Goal: Information Seeking & Learning: Learn about a topic

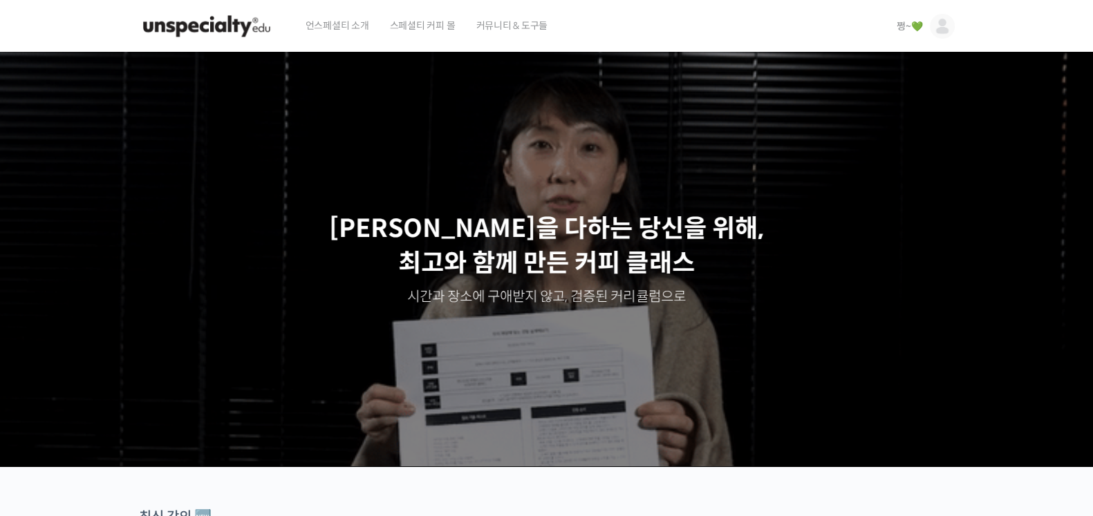
click at [902, 30] on span "쩡~💚" at bounding box center [909, 26] width 26 height 12
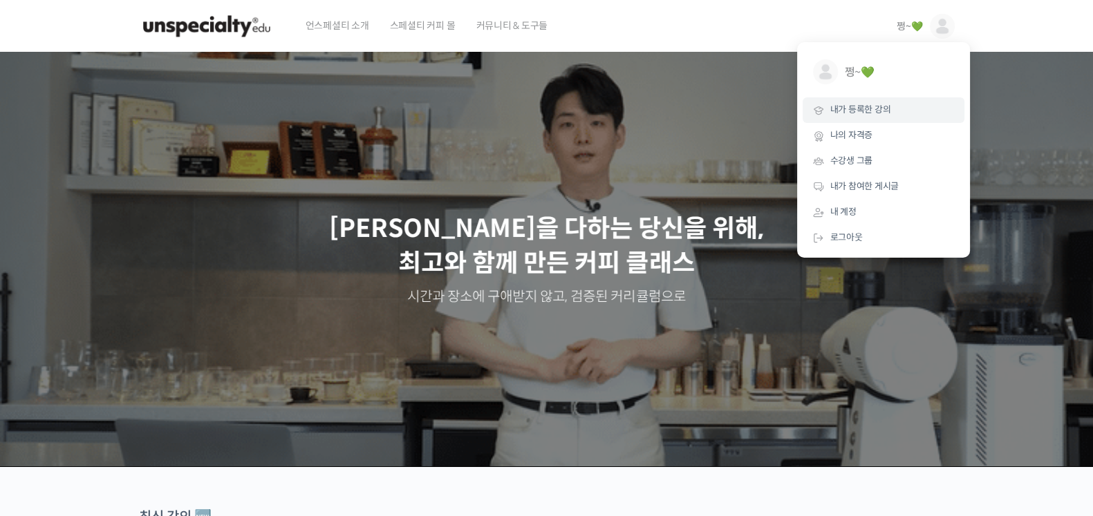
click at [881, 111] on span "내가 등록한 강의" at bounding box center [860, 110] width 61 height 12
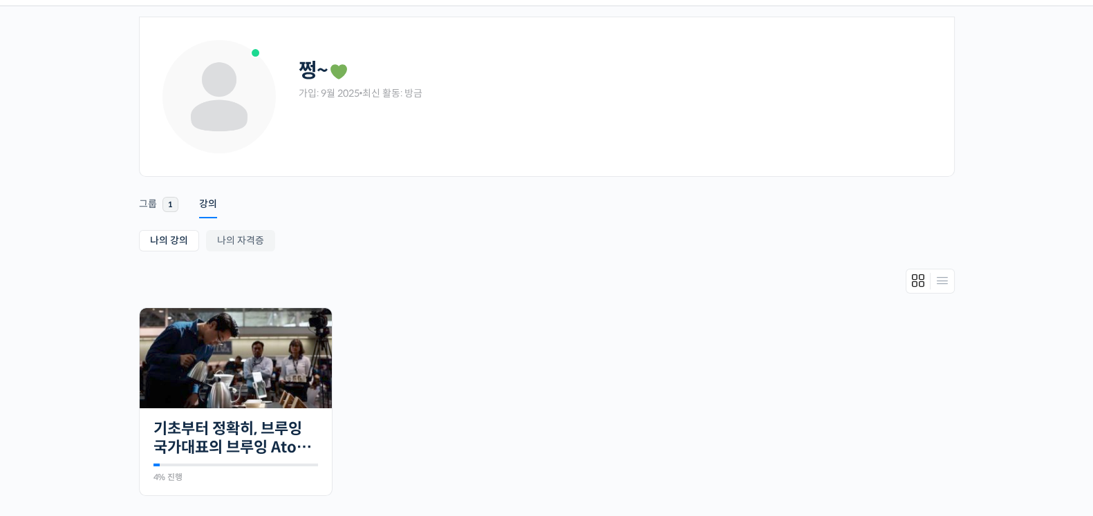
scroll to position [86, 0]
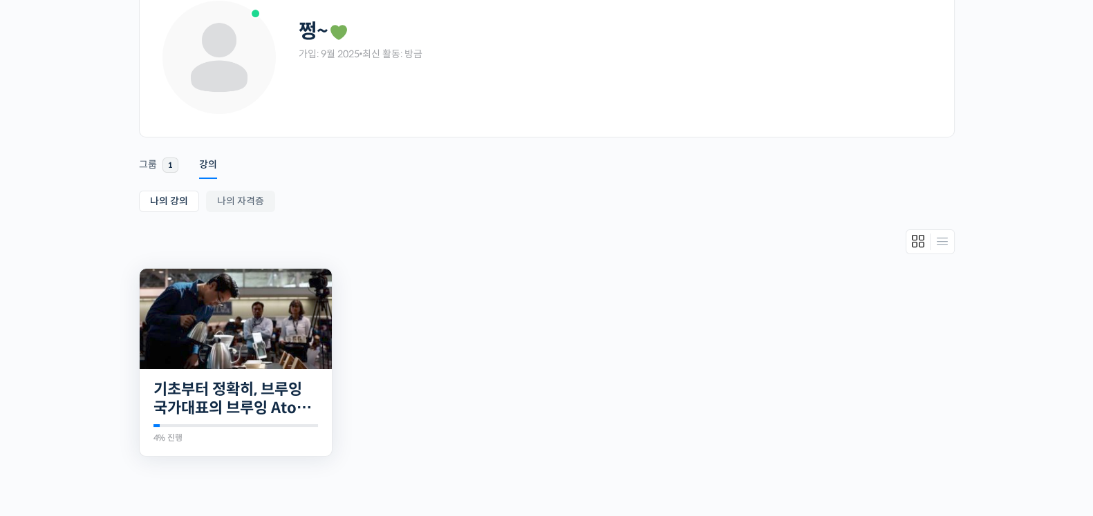
click at [299, 323] on img at bounding box center [236, 319] width 192 height 100
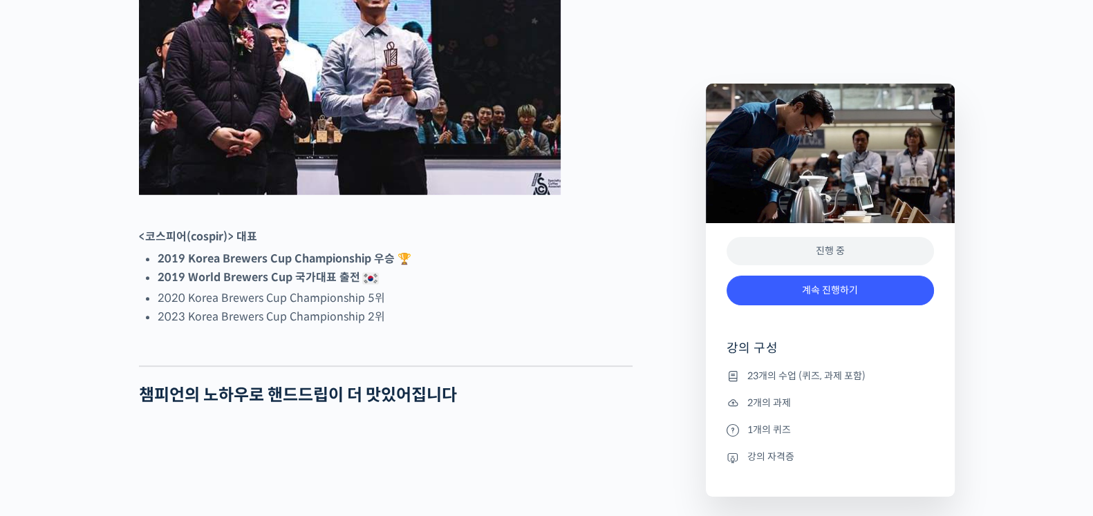
scroll to position [777, 0]
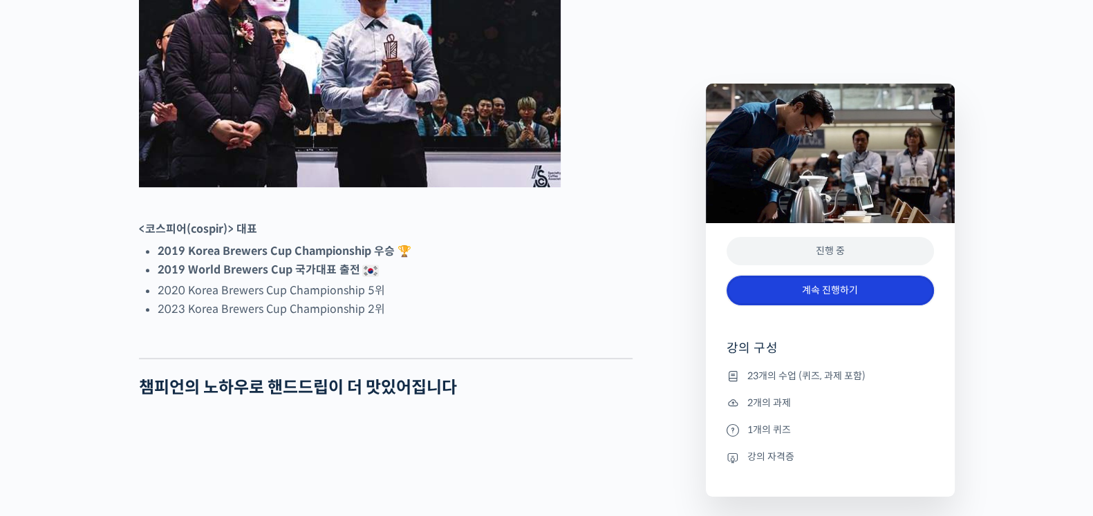
click at [829, 290] on link "계속 진행하기" at bounding box center [829, 291] width 207 height 30
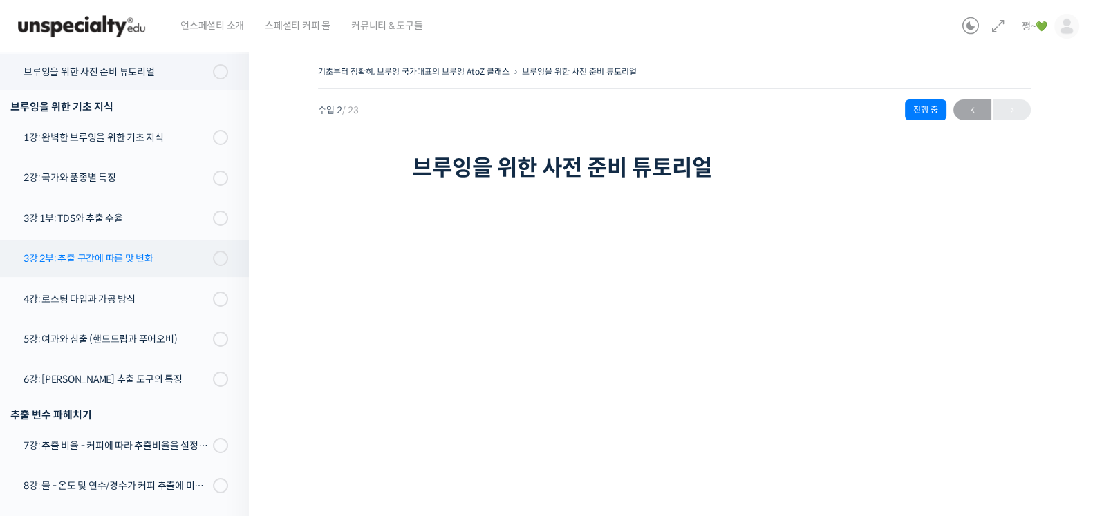
scroll to position [69, 0]
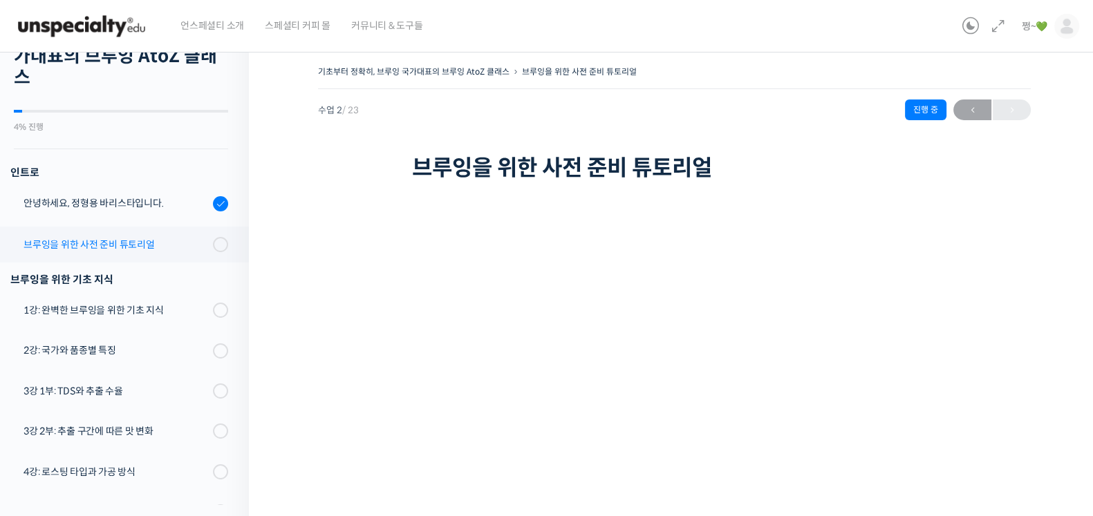
click at [217, 240] on link "브루잉을 위한 사전 준비 튜토리얼" at bounding box center [121, 245] width 256 height 36
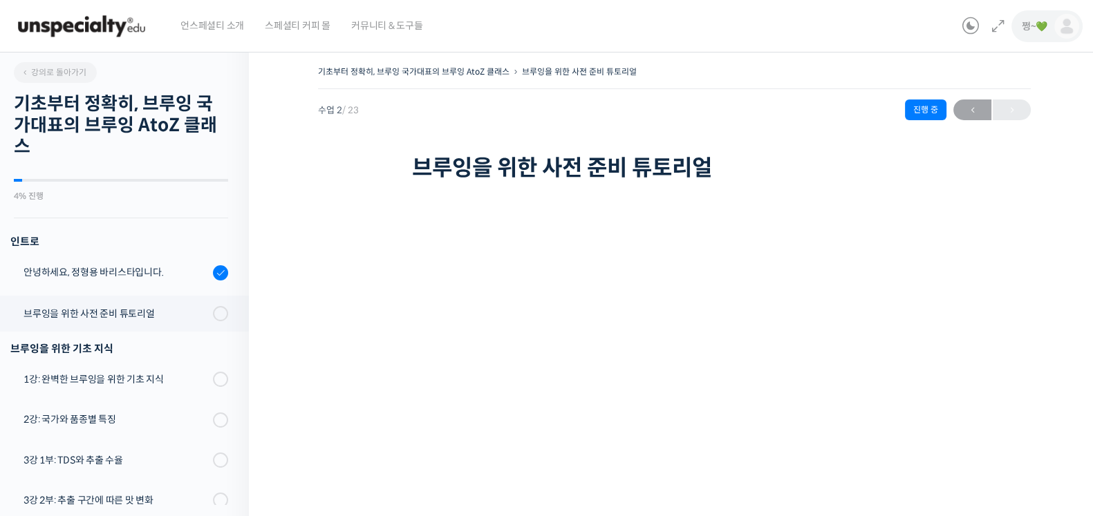
click at [1027, 39] on link "쩡~💚" at bounding box center [1049, 26] width 57 height 53
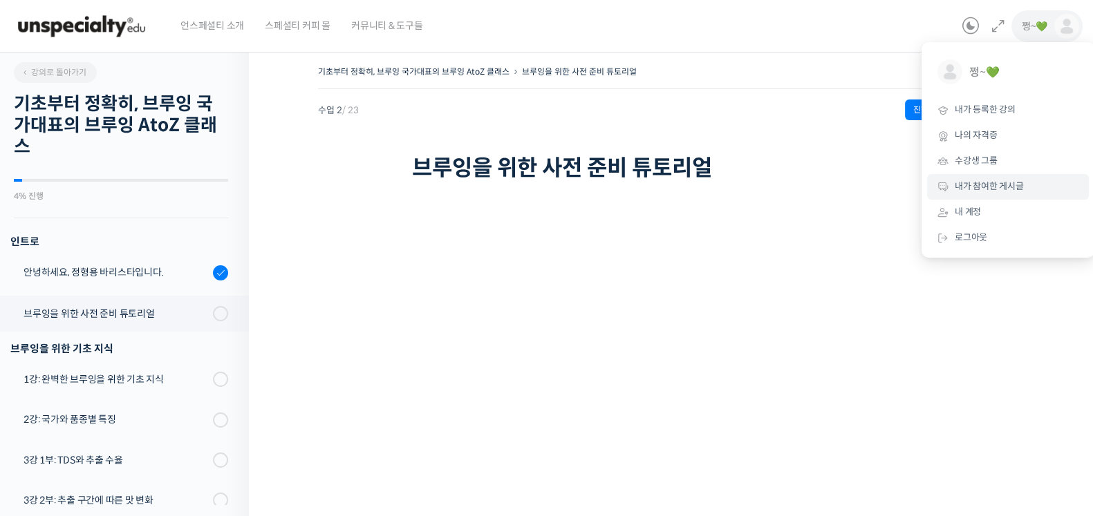
click at [985, 194] on link "내가 참여한 게시글" at bounding box center [1008, 187] width 162 height 26
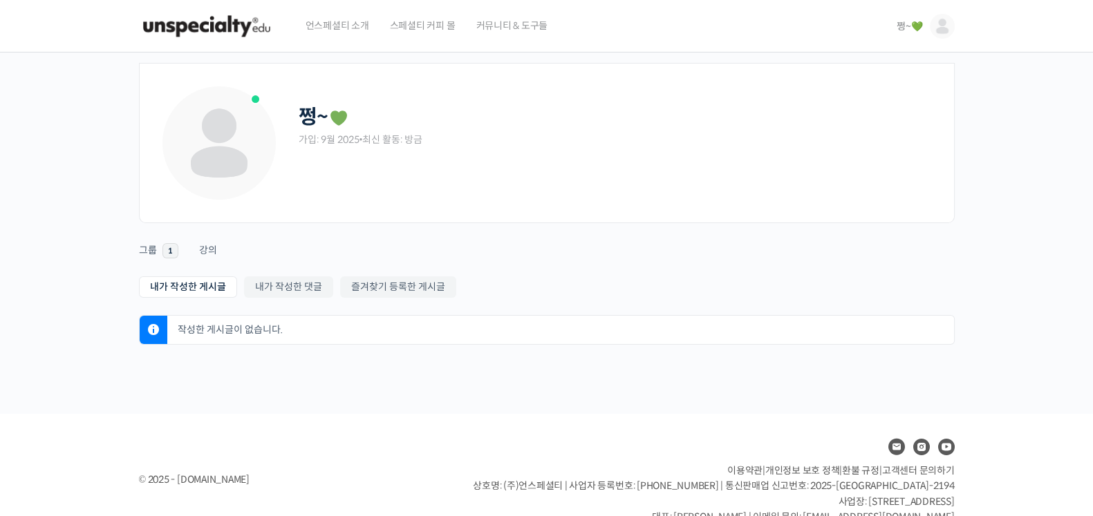
click at [921, 32] on span "쩡~💚" at bounding box center [909, 26] width 26 height 12
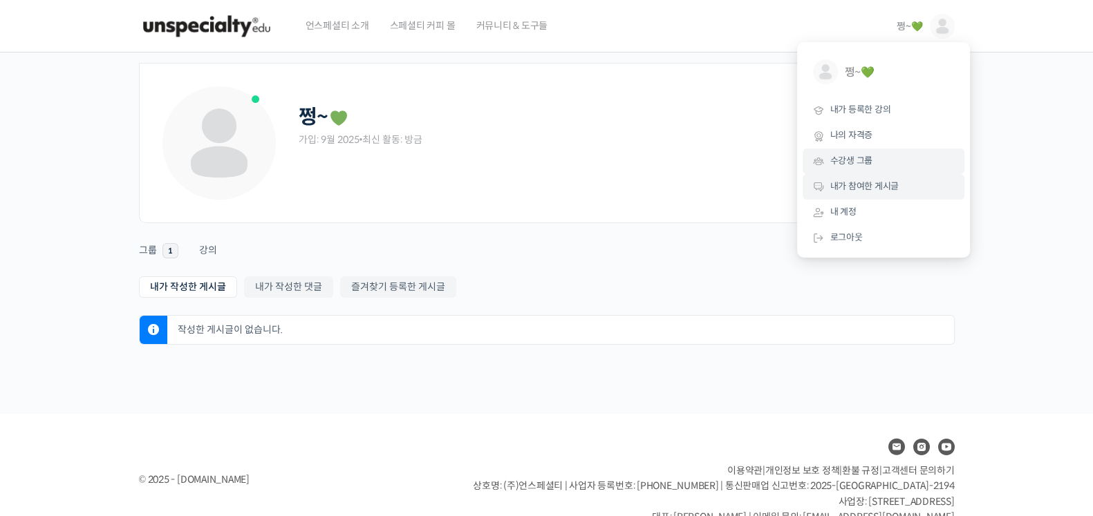
click at [846, 164] on span "수강생 그룹" at bounding box center [851, 161] width 43 height 12
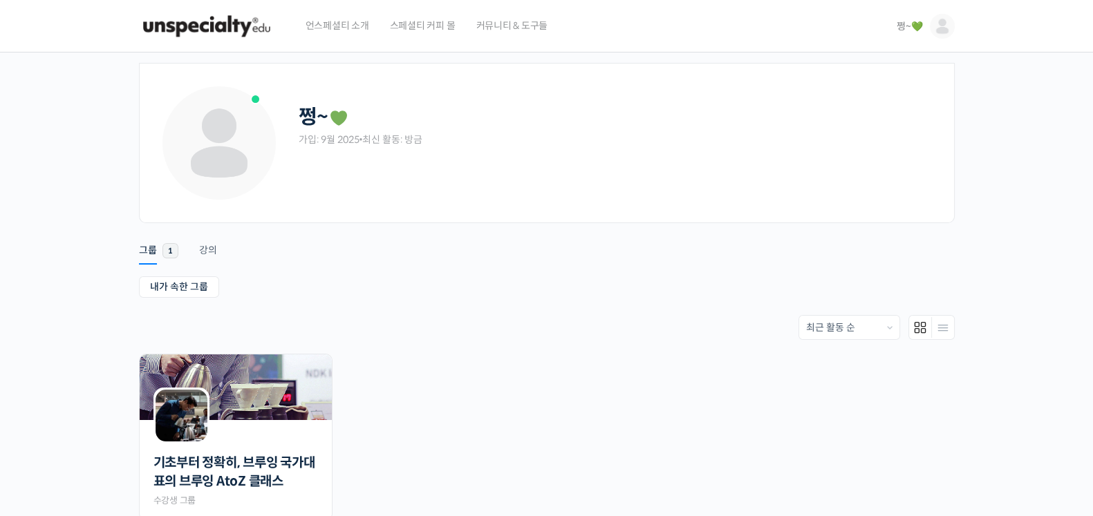
click at [160, 272] on div "Account Notifications 그룹 1 강의 내가 속한 그룹 받은 초대 내가 속한 그룹 받은 초대 Order By: 최근 활동 순 회…" at bounding box center [546, 402] width 815 height 358
click at [158, 282] on link "내가 속한 그룹" at bounding box center [179, 286] width 80 height 21
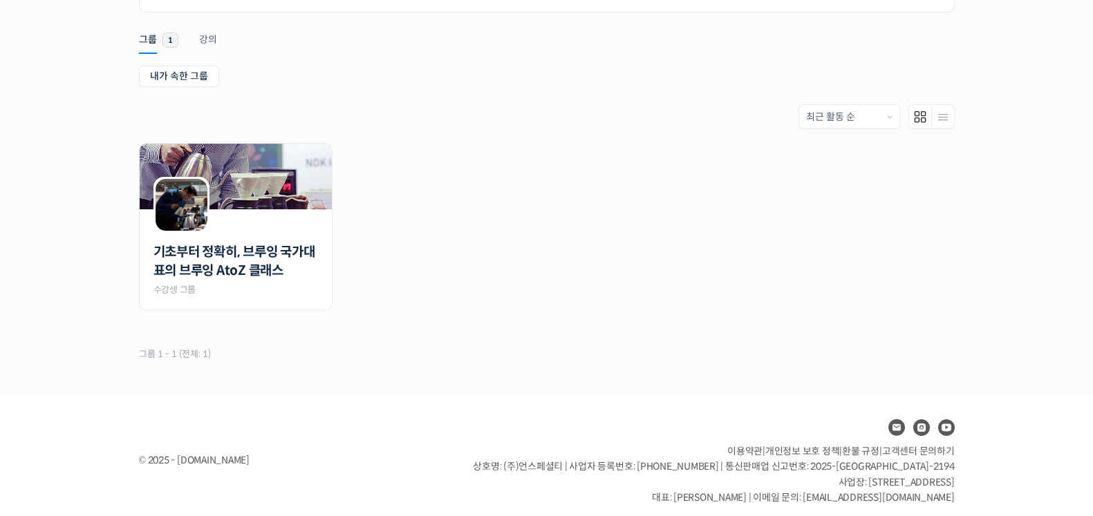
scroll to position [220, 0]
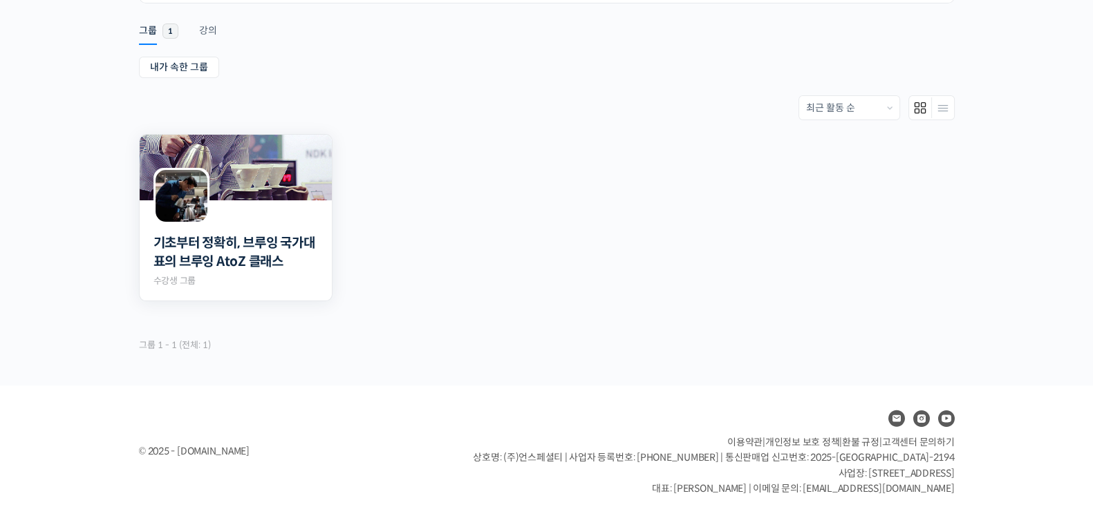
click at [190, 278] on span "수강생 그룹" at bounding box center [174, 281] width 43 height 12
click at [254, 189] on img at bounding box center [236, 168] width 192 height 66
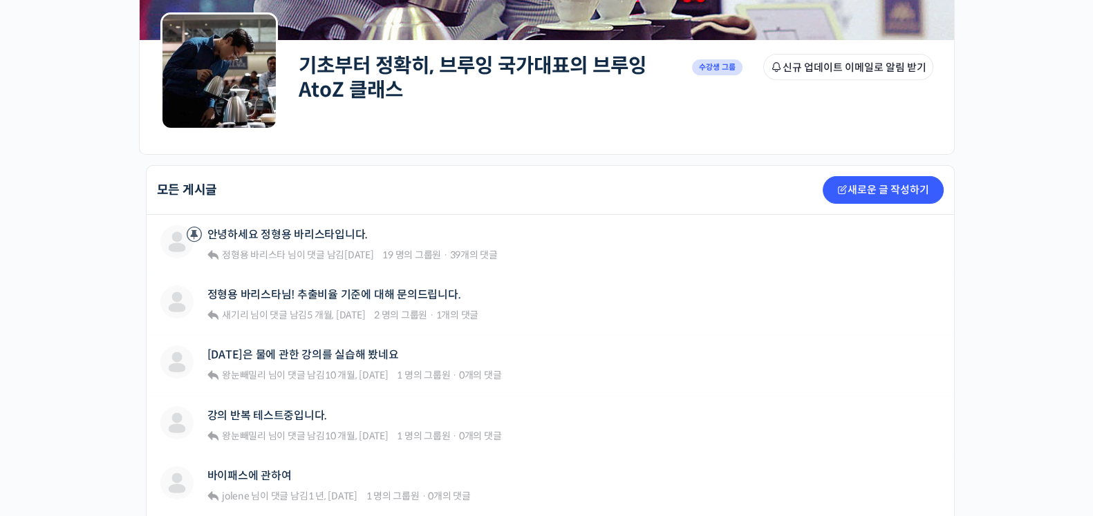
scroll to position [259, 0]
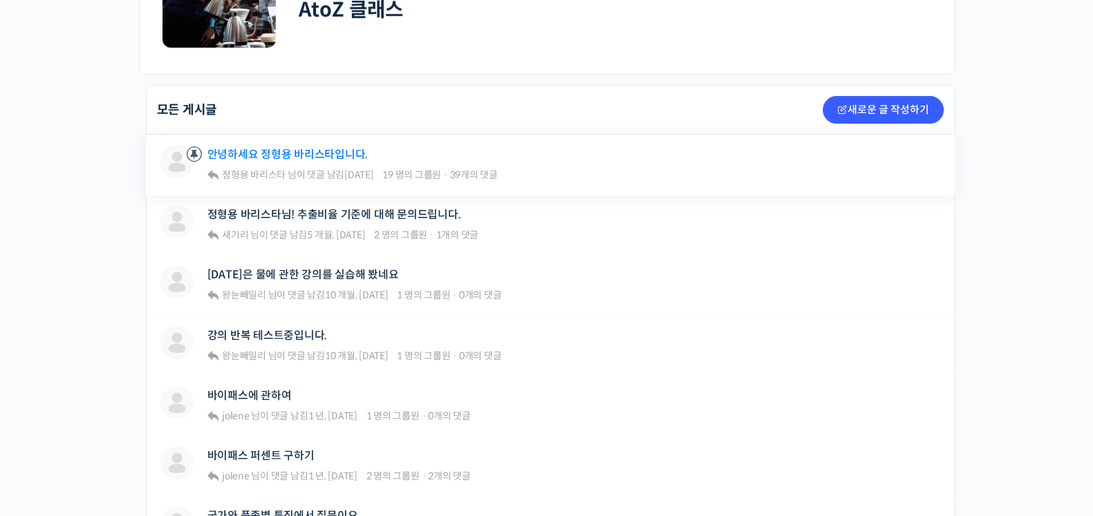
click at [282, 149] on link "안녕하세요 정형용 바리스타입니다." at bounding box center [287, 154] width 161 height 13
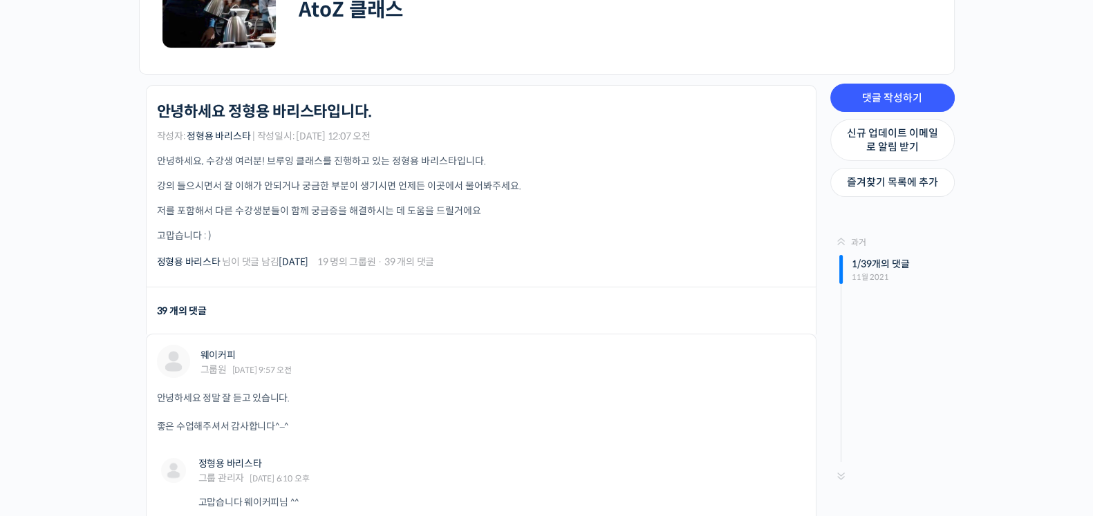
scroll to position [345, 0]
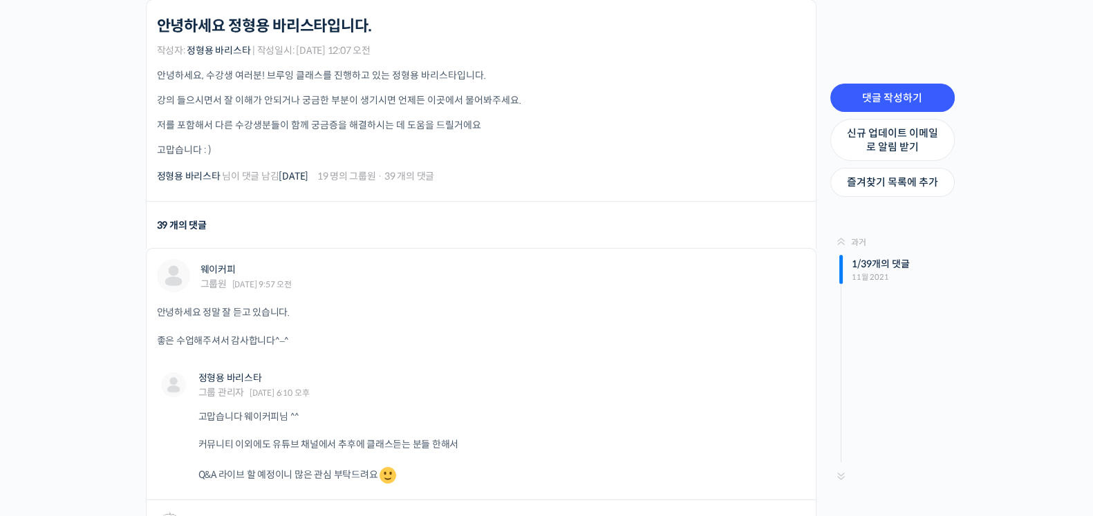
click at [601, 205] on li "39 개의 댓글" at bounding box center [481, 225] width 670 height 47
click at [189, 227] on div "39 개의 댓글" at bounding box center [182, 225] width 50 height 19
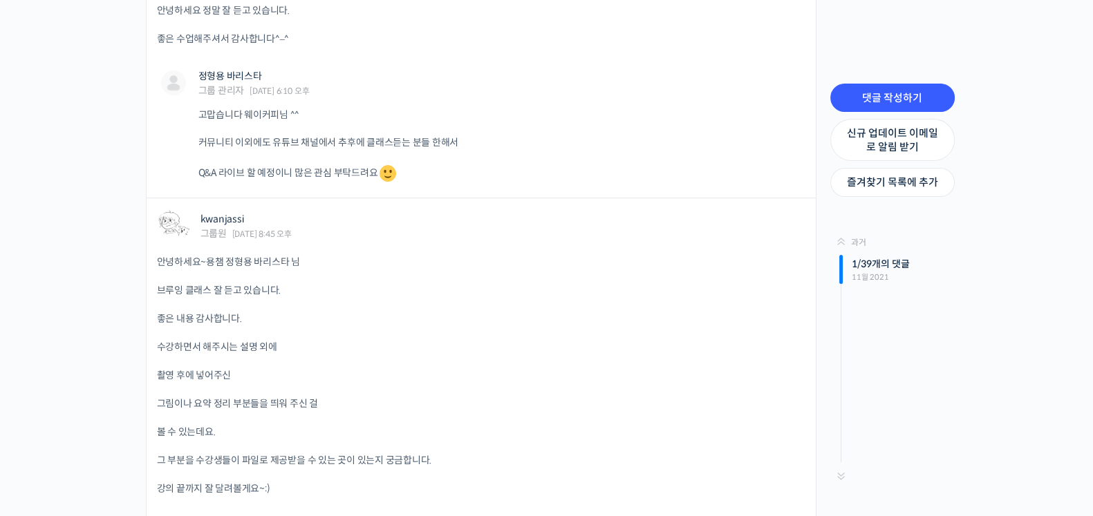
scroll to position [432, 0]
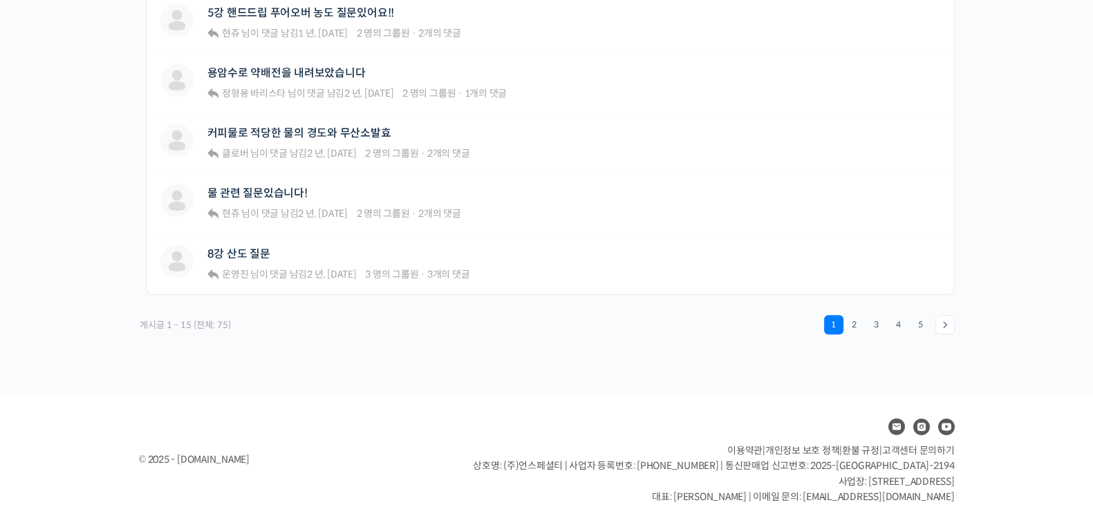
scroll to position [1010, 0]
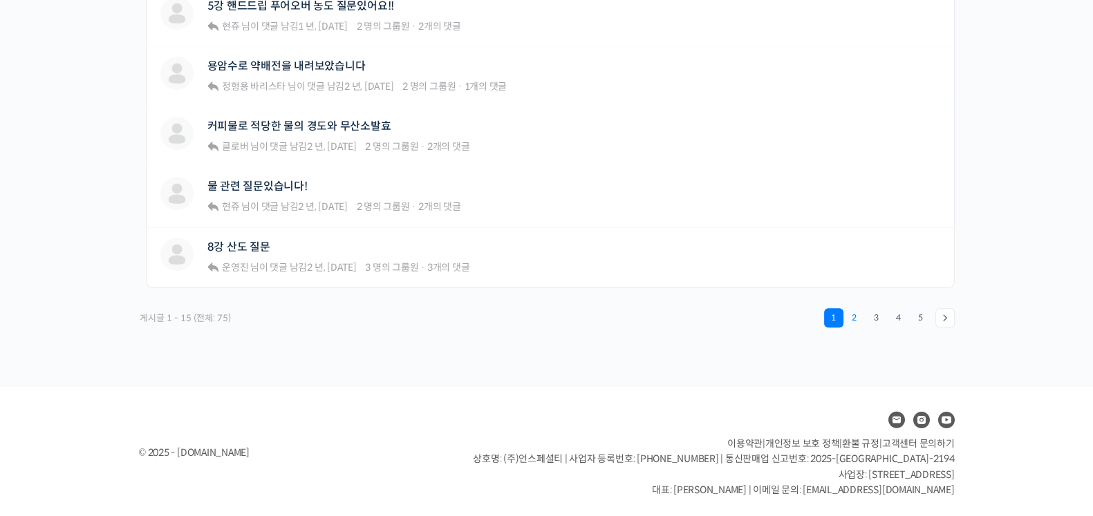
click at [855, 316] on link "2" at bounding box center [853, 317] width 19 height 19
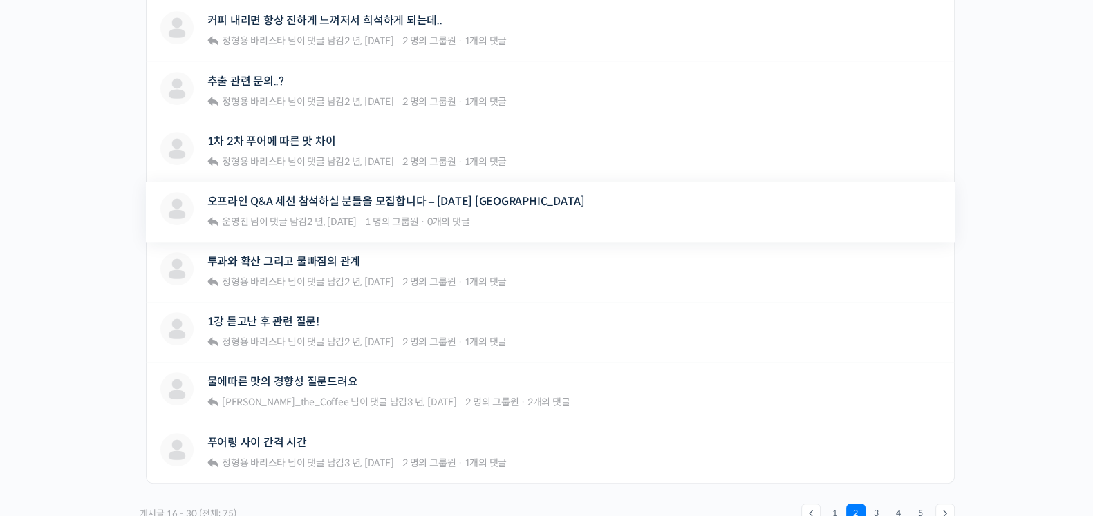
scroll to position [864, 0]
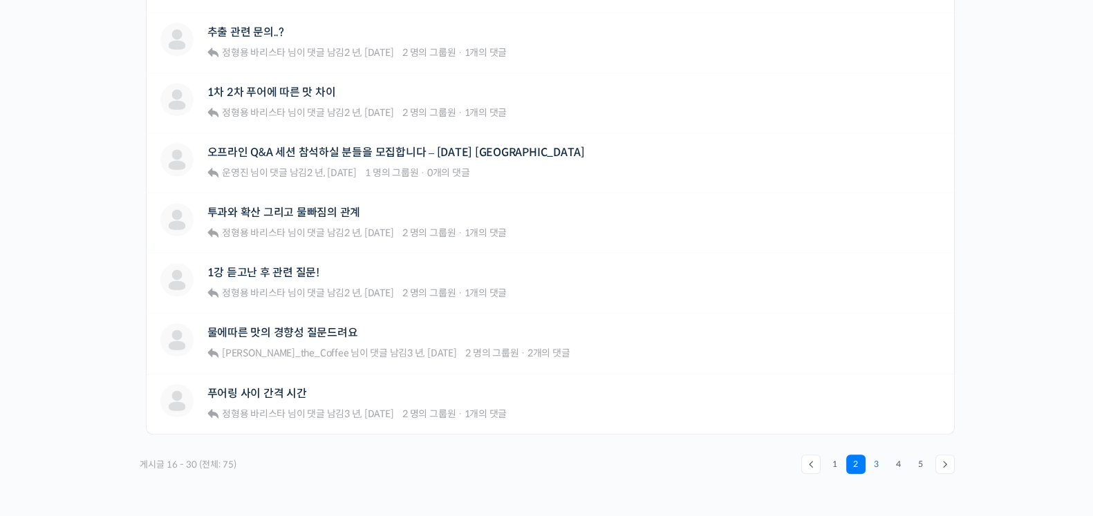
click at [878, 464] on link "3" at bounding box center [876, 464] width 19 height 19
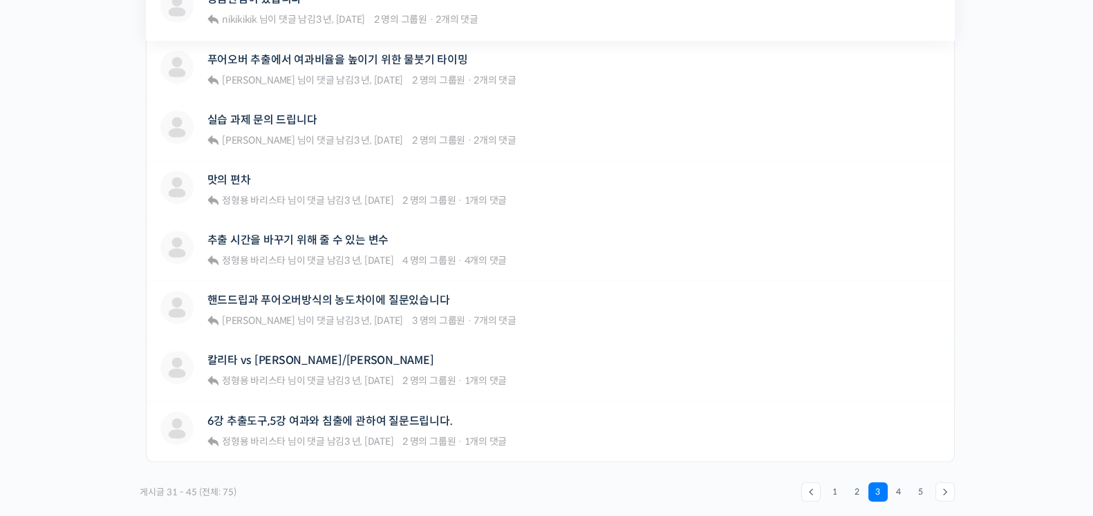
scroll to position [864, 0]
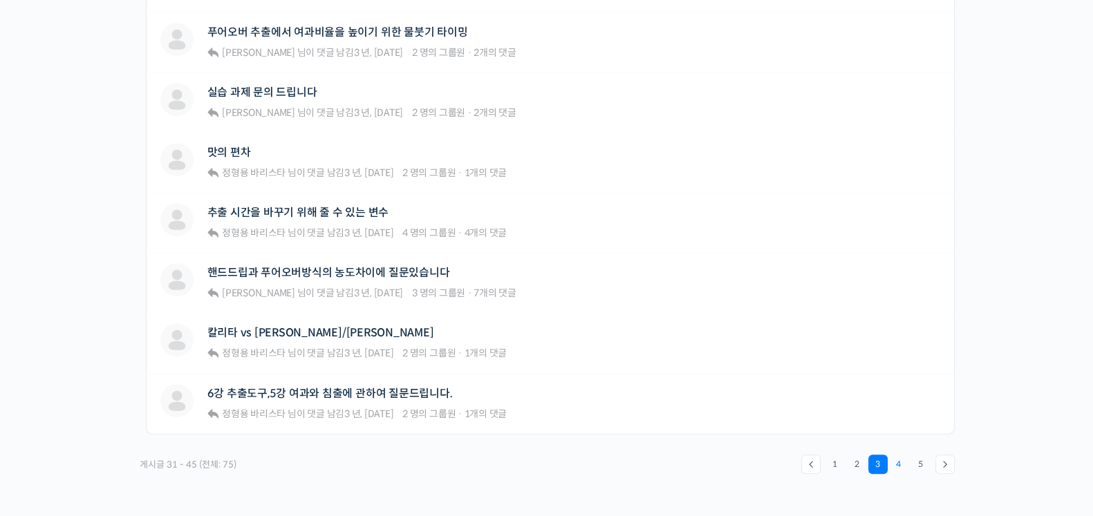
click at [896, 461] on link "4" at bounding box center [898, 464] width 19 height 19
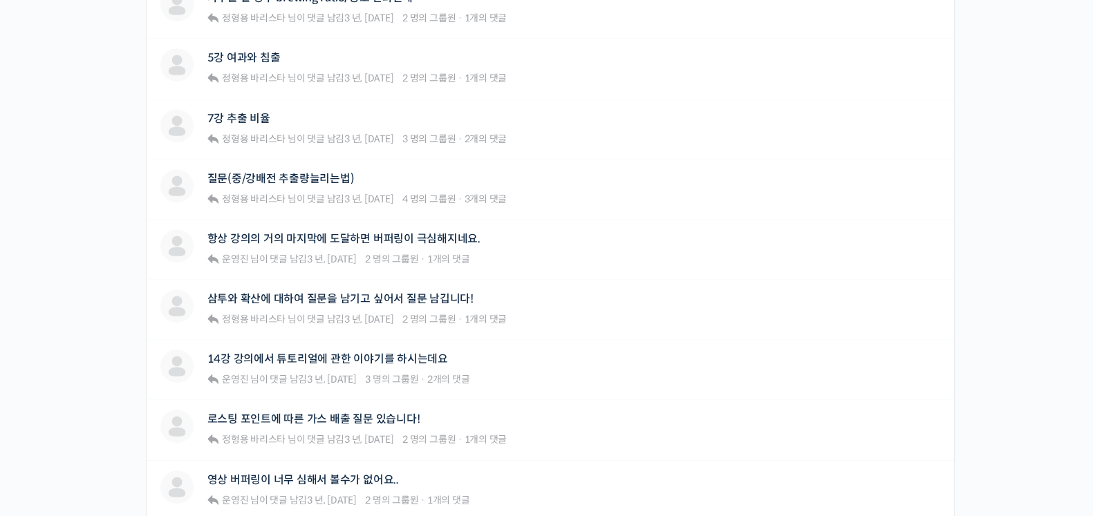
scroll to position [864, 0]
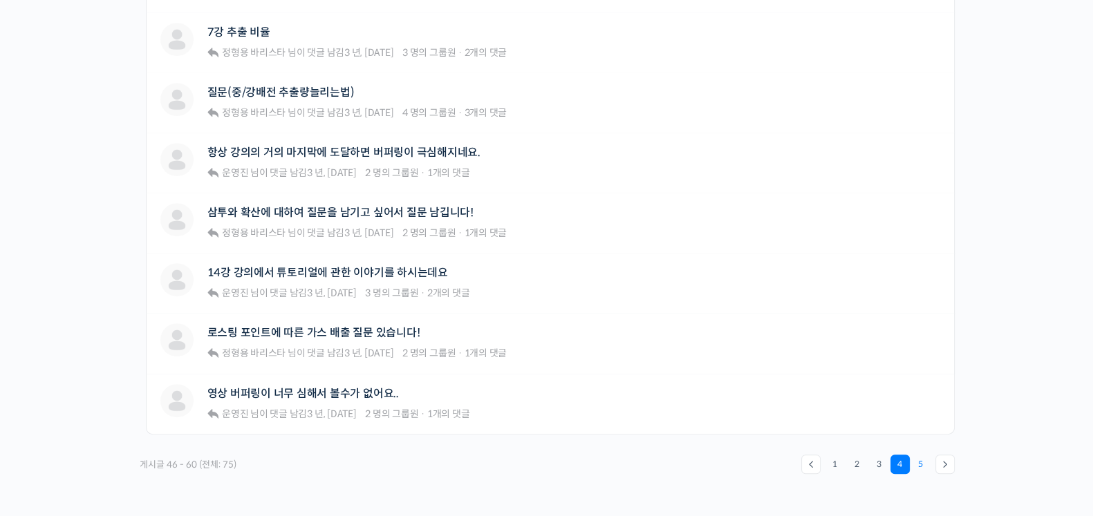
click at [923, 461] on link "5" at bounding box center [920, 464] width 19 height 19
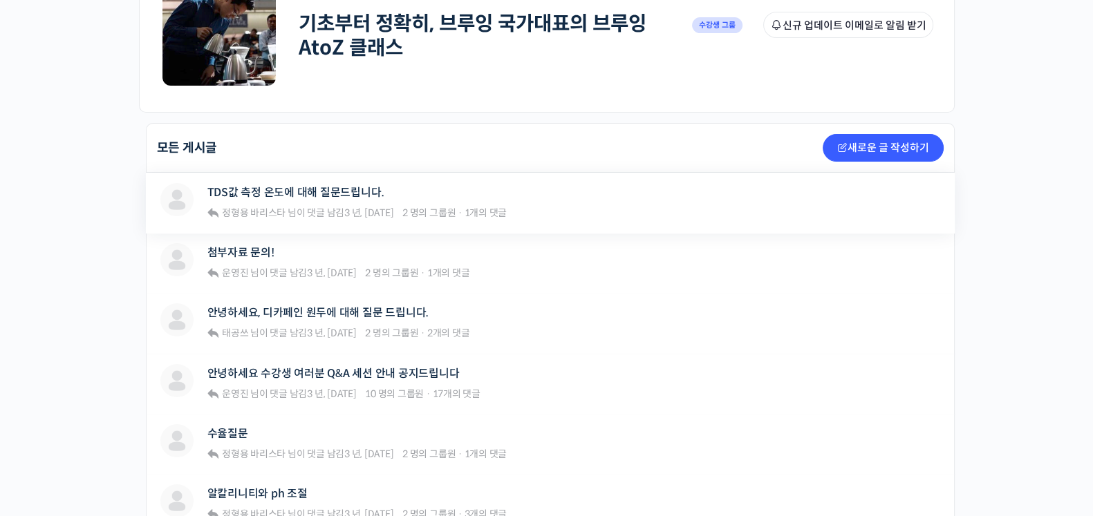
scroll to position [259, 0]
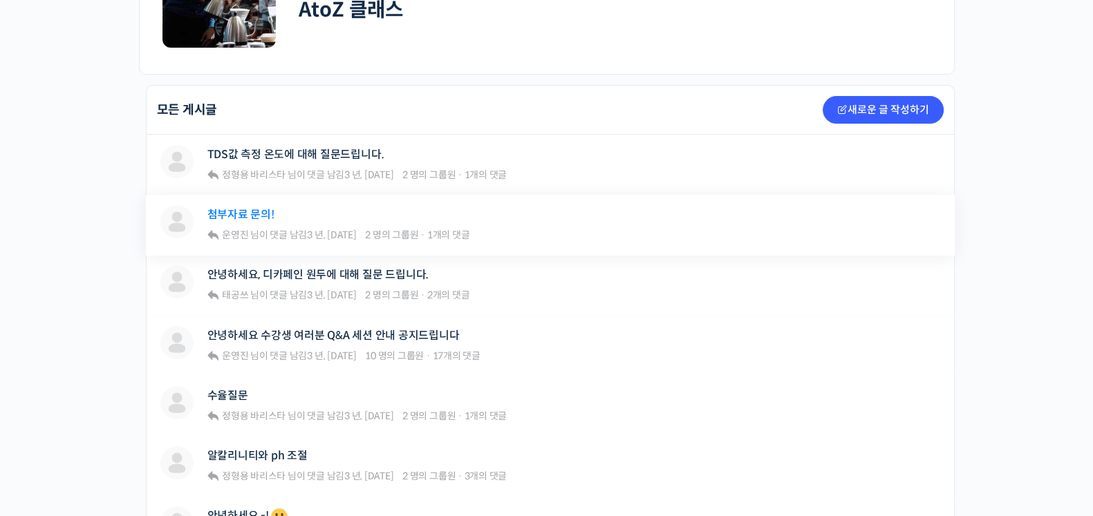
click at [249, 211] on link "첨부자료 문의!" at bounding box center [240, 214] width 67 height 13
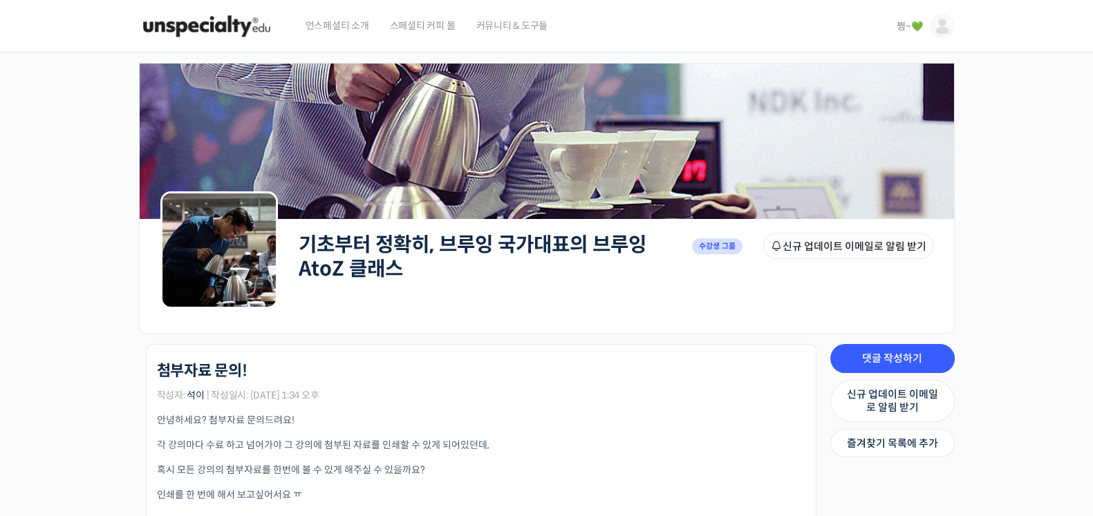
click at [905, 27] on span "쩡~💚" at bounding box center [909, 26] width 26 height 12
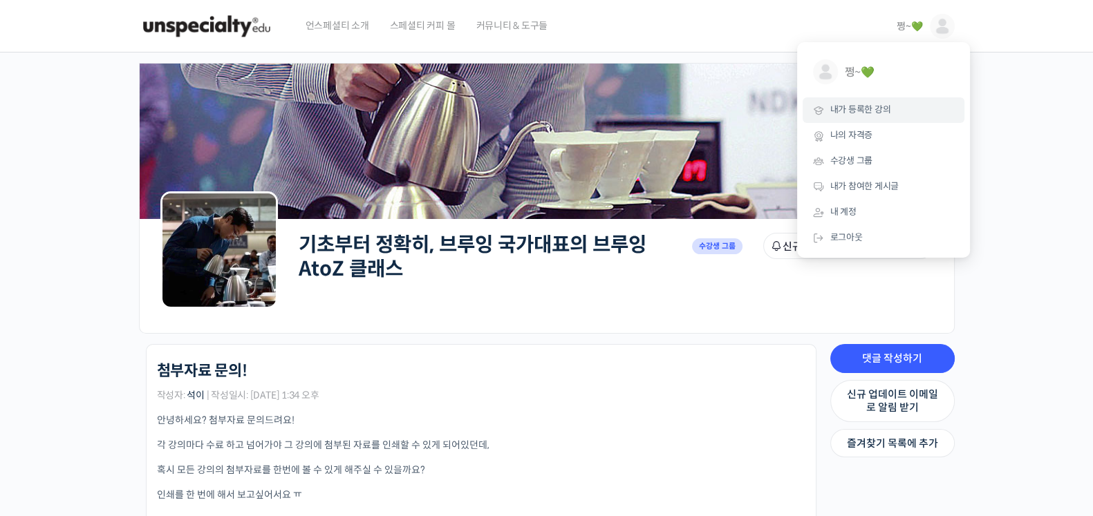
click at [864, 105] on span "내가 등록한 강의" at bounding box center [860, 110] width 61 height 12
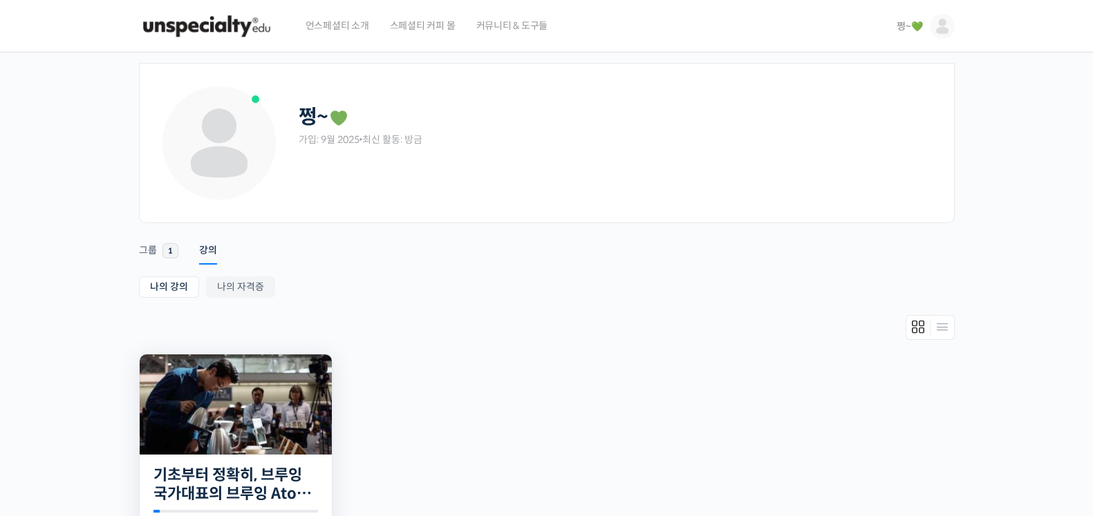
click at [238, 426] on img at bounding box center [236, 405] width 192 height 100
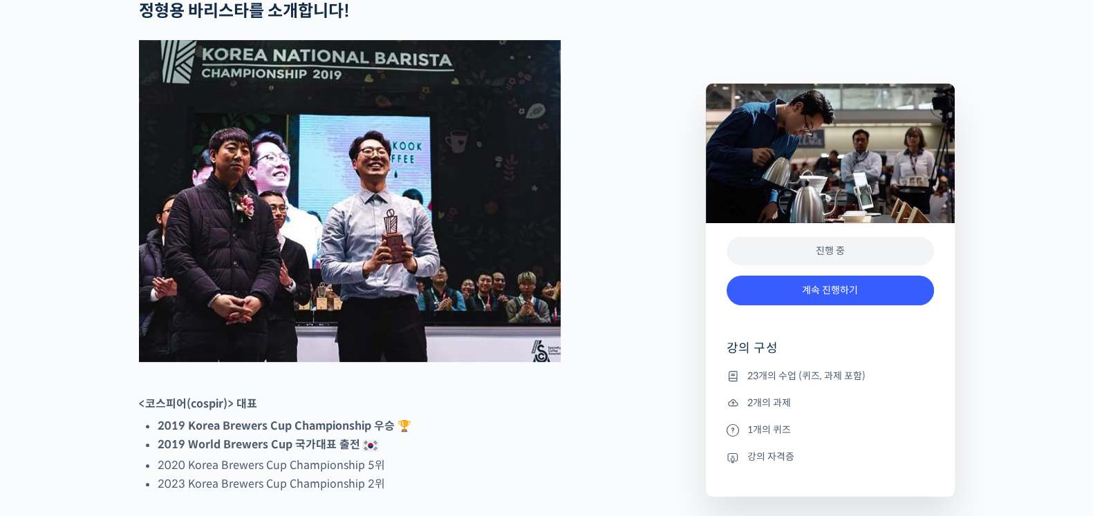
scroll to position [604, 0]
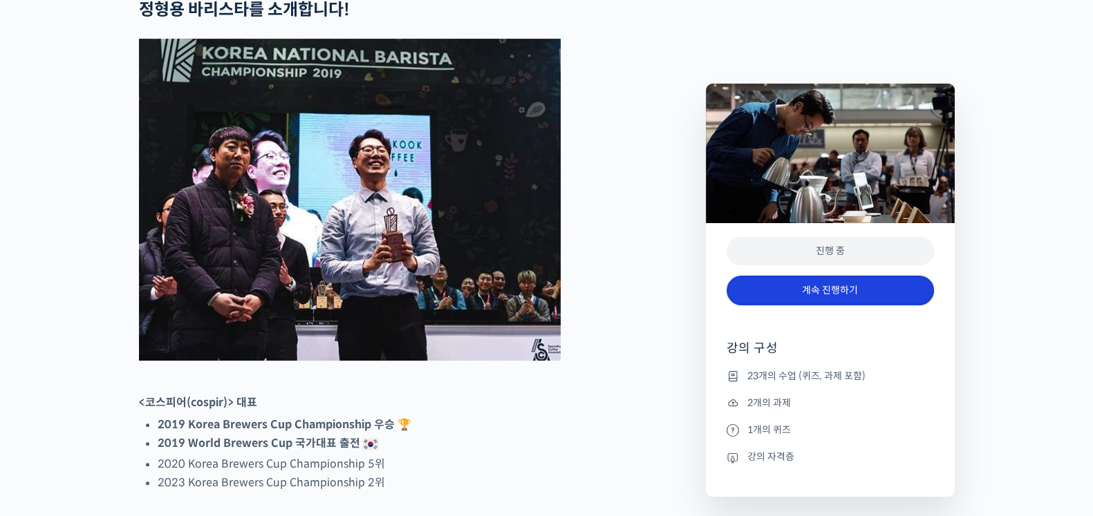
click at [836, 305] on link "계속 진행하기" at bounding box center [829, 291] width 207 height 30
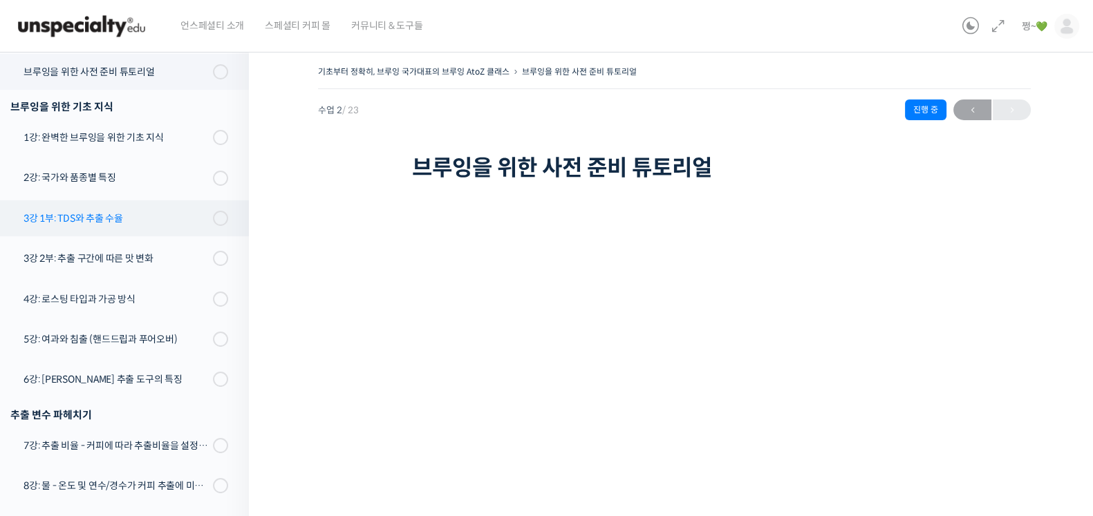
click at [70, 219] on div "3강 1부: TDS와 추출 수율" at bounding box center [115, 218] width 185 height 15
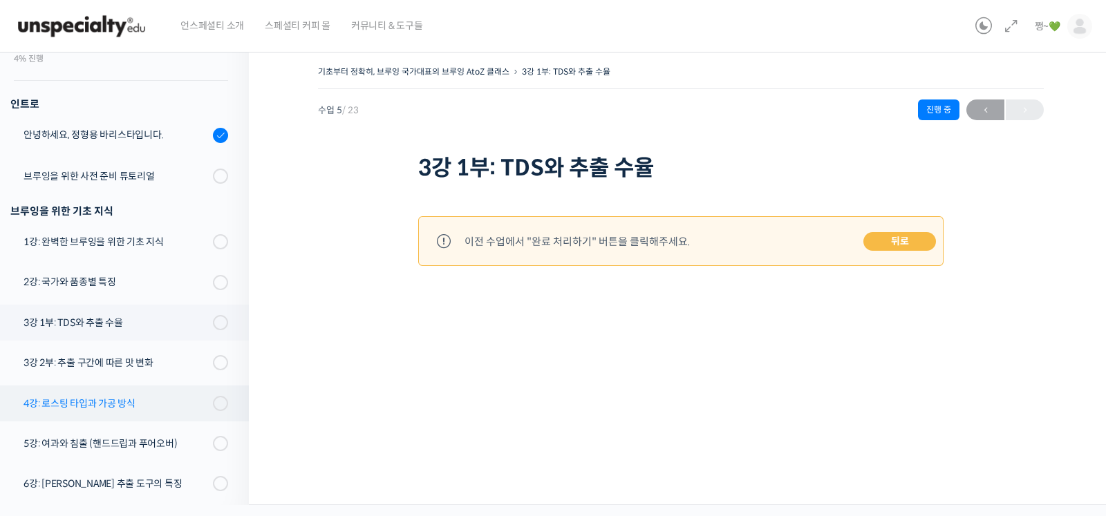
scroll to position [130, 0]
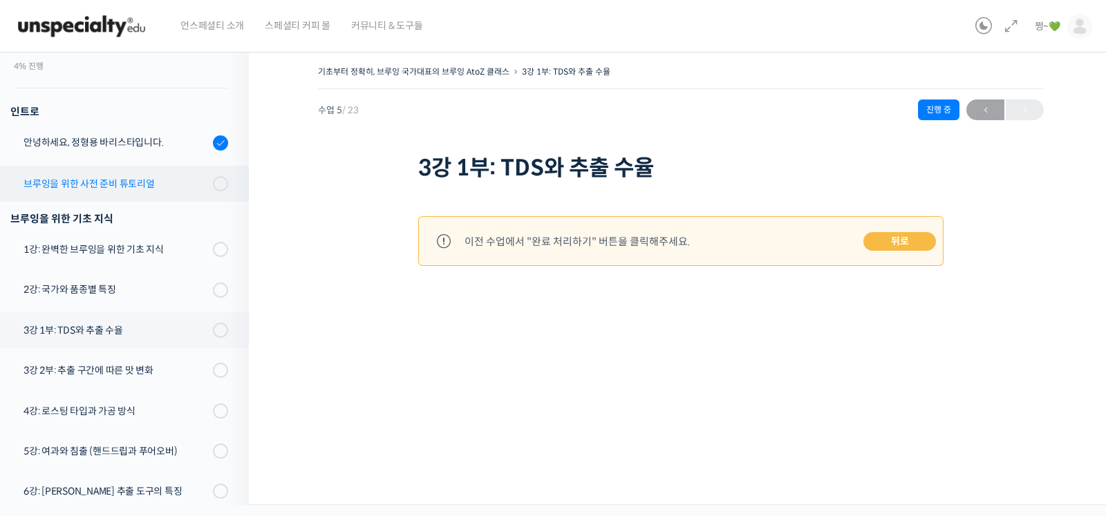
click at [53, 188] on div "브루잉을 위한 사전 준비 튜토리얼" at bounding box center [115, 183] width 185 height 15
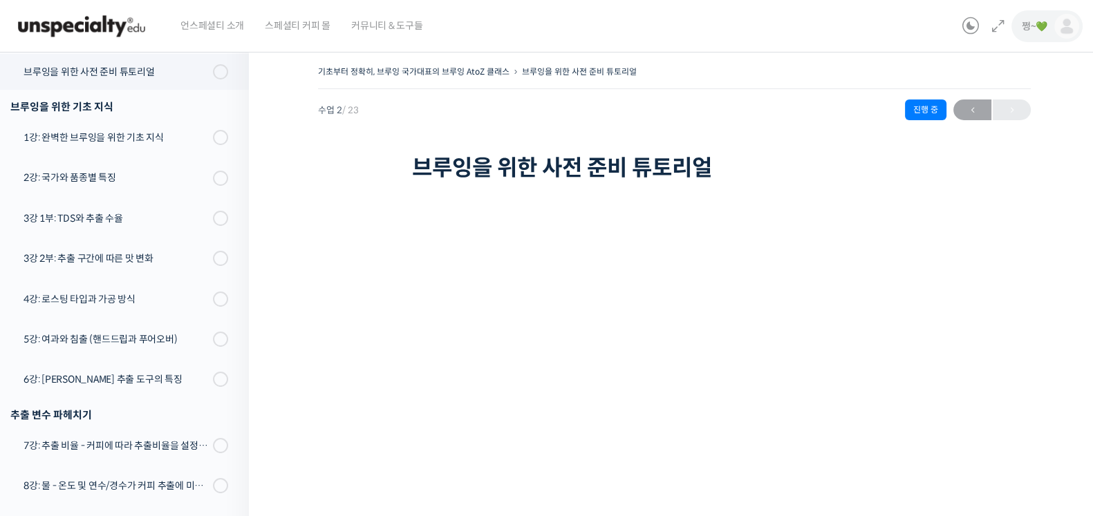
click at [1027, 36] on link "쩡~💚" at bounding box center [1049, 26] width 57 height 53
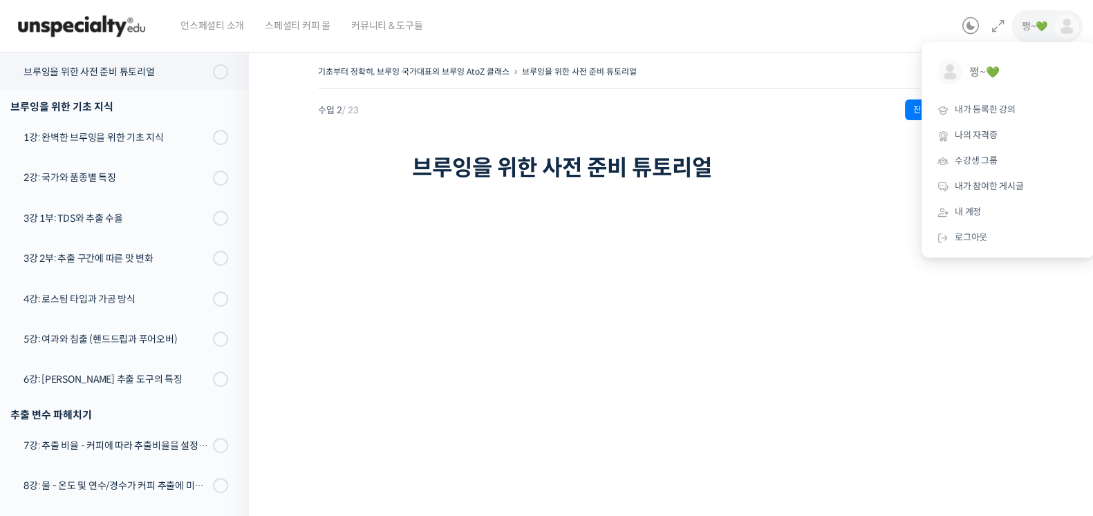
click at [986, 333] on div "기초부터 정확히, 브루잉 국가대표의 브루잉 AtoZ 클래스 브루잉을 위한 사전 준비 튜토리얼 진행 중 수업 2 / 23 진행 중 ← 이전 브루…" at bounding box center [674, 370] width 712 height 617
